Goal: Task Accomplishment & Management: Manage account settings

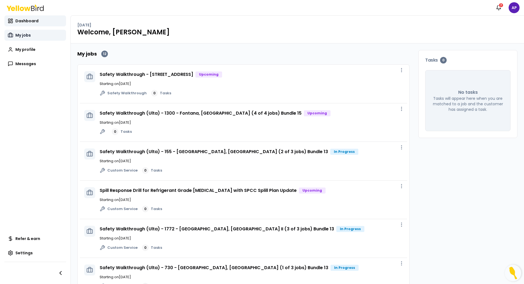
click at [19, 34] on span "My jobs" at bounding box center [22, 35] width 15 height 6
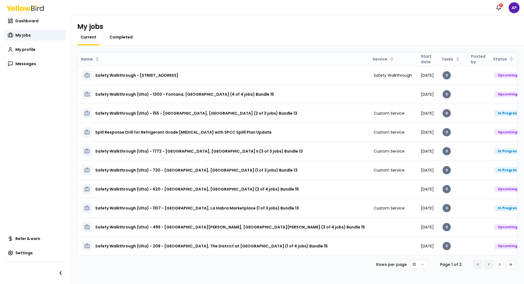
click at [111, 35] on span "Completed" at bounding box center [120, 37] width 23 height 6
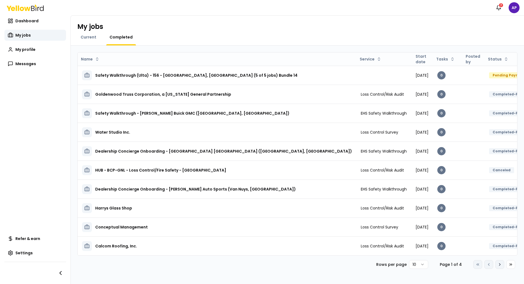
click at [501, 261] on button "Go to next page" at bounding box center [499, 264] width 9 height 9
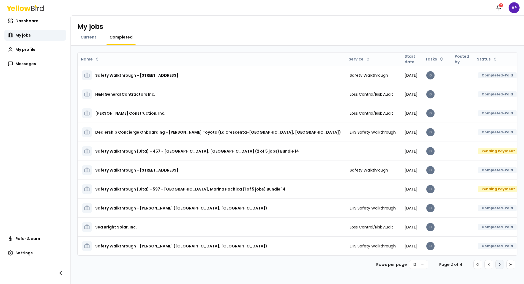
click at [501, 261] on button "Go to next page" at bounding box center [499, 264] width 9 height 9
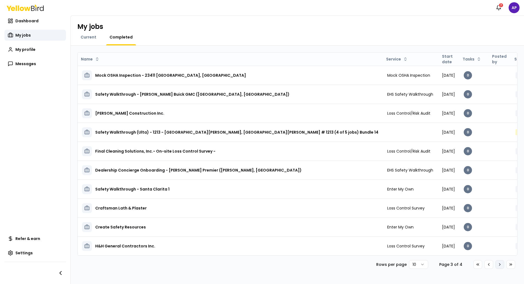
click at [501, 261] on button "Go to next page" at bounding box center [499, 264] width 9 height 9
